Goal: Task Accomplishment & Management: Use online tool/utility

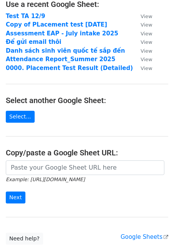
scroll to position [71, 0]
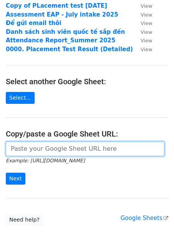
click at [50, 152] on input "url" at bounding box center [85, 149] width 159 height 15
paste input "[URL][DOMAIN_NAME]"
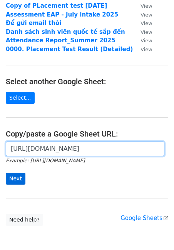
type input "[URL][DOMAIN_NAME]"
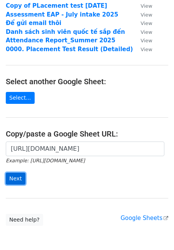
click at [12, 178] on input "Next" at bounding box center [16, 179] width 20 height 12
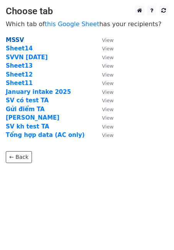
click at [15, 39] on strong "MSSV" at bounding box center [15, 40] width 18 height 7
click at [13, 37] on strong "MSSV" at bounding box center [15, 40] width 18 height 7
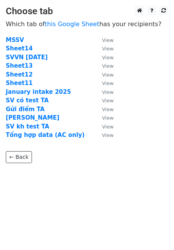
click at [12, 35] on main "Choose tab Which tab of this Google Sheet has your recipients? MSSV View Sheet1…" at bounding box center [87, 85] width 174 height 158
click at [13, 41] on strong "MSSV" at bounding box center [15, 40] width 18 height 7
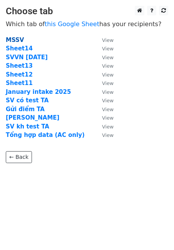
click at [13, 41] on strong "MSSV" at bounding box center [15, 40] width 18 height 7
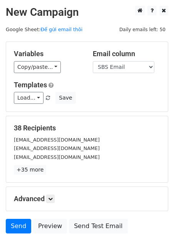
scroll to position [23, 0]
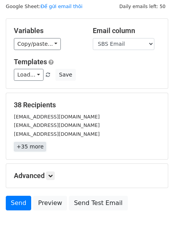
click at [34, 144] on link "+35 more" at bounding box center [30, 147] width 32 height 10
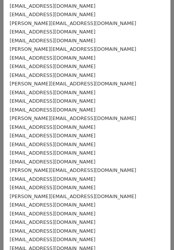
scroll to position [0, 0]
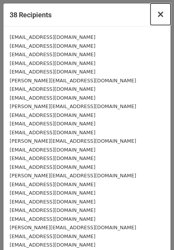
click at [162, 15] on span "×" at bounding box center [161, 14] width 8 height 11
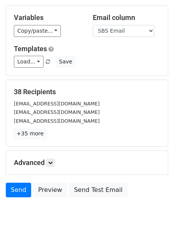
scroll to position [49, 0]
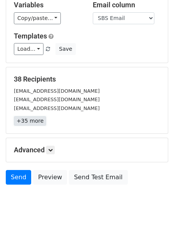
click at [32, 122] on link "+35 more" at bounding box center [30, 121] width 32 height 10
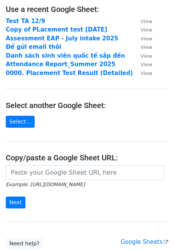
scroll to position [49, 0]
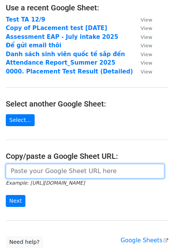
click at [79, 171] on input "url" at bounding box center [85, 171] width 159 height 15
paste input "[URL][DOMAIN_NAME]"
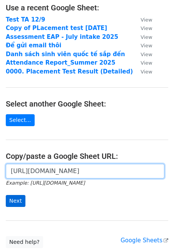
type input "[URL][DOMAIN_NAME]"
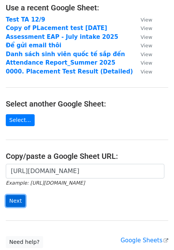
click at [18, 201] on input "Next" at bounding box center [16, 201] width 20 height 12
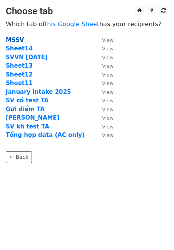
click at [17, 39] on strong "MSSV" at bounding box center [15, 40] width 18 height 7
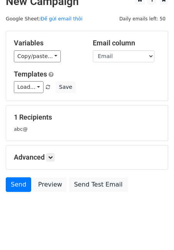
scroll to position [18, 0]
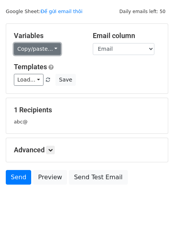
click at [51, 48] on link "Copy/paste..." at bounding box center [37, 49] width 47 height 12
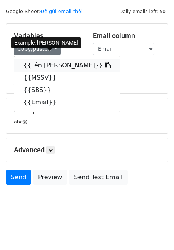
click at [105, 65] on icon at bounding box center [108, 65] width 6 height 6
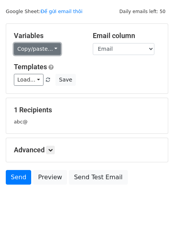
click at [49, 43] on link "Copy/paste..." at bounding box center [37, 49] width 47 height 12
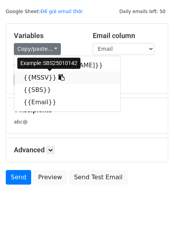
click at [59, 79] on icon at bounding box center [62, 77] width 6 height 6
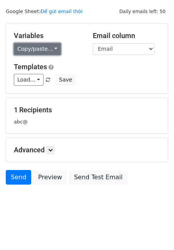
click at [54, 49] on link "Copy/paste..." at bounding box center [37, 49] width 47 height 12
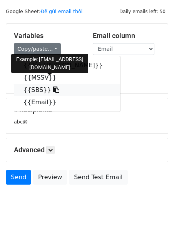
click at [53, 90] on icon at bounding box center [56, 90] width 6 height 6
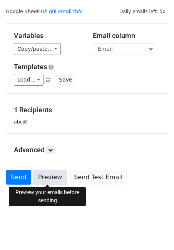
click at [57, 180] on link "Preview" at bounding box center [50, 177] width 34 height 15
click at [49, 173] on link "Preview" at bounding box center [50, 177] width 34 height 15
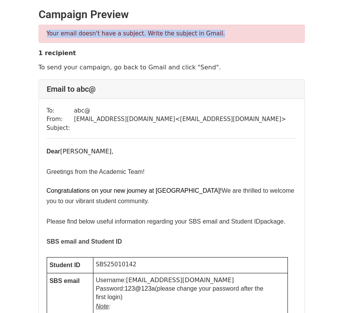
drag, startPoint x: 44, startPoint y: 32, endPoint x: 280, endPoint y: 32, distance: 235.8
click at [281, 32] on div "Your email doesn't have a subject. Write the subject in Gmail." at bounding box center [172, 34] width 266 height 18
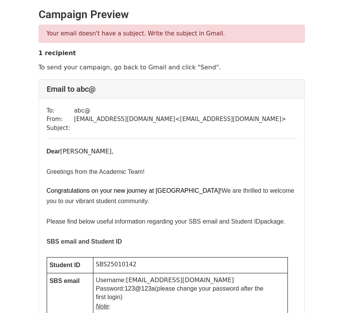
click at [158, 141] on div "To: abc@ From: [EMAIL_ADDRESS][DOMAIN_NAME] < [EMAIL_ADDRESS][DOMAIN_NAME] > Su…" at bounding box center [171, 310] width 265 height 423
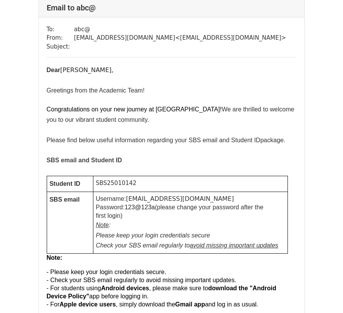
scroll to position [93, 0]
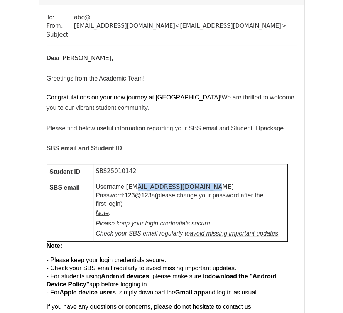
drag, startPoint x: 136, startPoint y: 188, endPoint x: 206, endPoint y: 188, distance: 70.1
click at [206, 188] on p "Username: [EMAIL_ADDRESS][DOMAIN_NAME]" at bounding box center [190, 187] width 189 height 8
drag, startPoint x: 123, startPoint y: 193, endPoint x: 178, endPoint y: 193, distance: 54.7
click at [178, 193] on span "Password: 123@123a (please change your password after the first login)" at bounding box center [179, 199] width 167 height 16
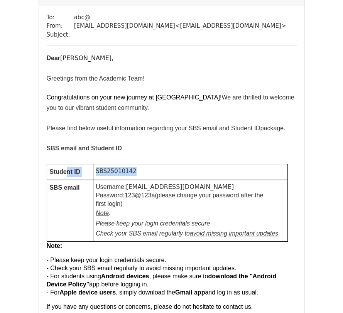
drag, startPoint x: 133, startPoint y: 172, endPoint x: 67, endPoint y: 172, distance: 65.1
click at [67, 172] on tr "Student ID SBS25010142" at bounding box center [167, 172] width 240 height 16
click at [191, 211] on p "Note :" at bounding box center [190, 213] width 189 height 10
